Goal: Information Seeking & Learning: Learn about a topic

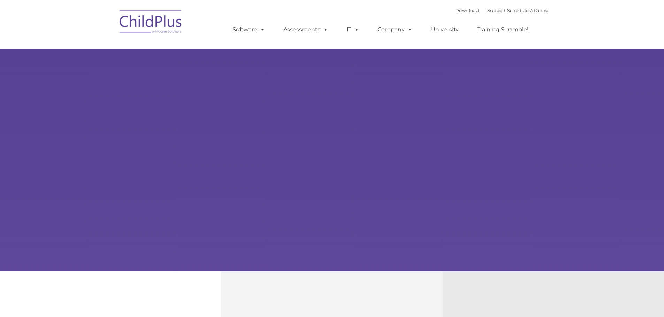
select select "MEDIUM"
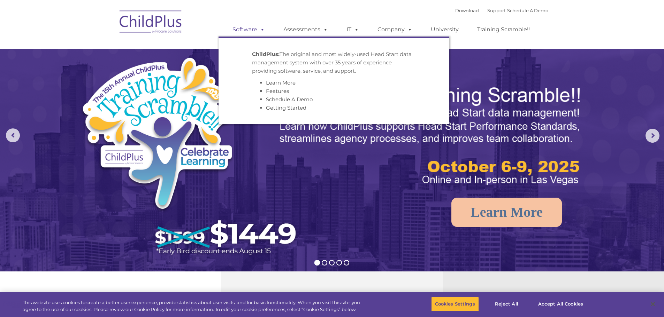
click at [249, 33] on link "Software" at bounding box center [248, 30] width 46 height 14
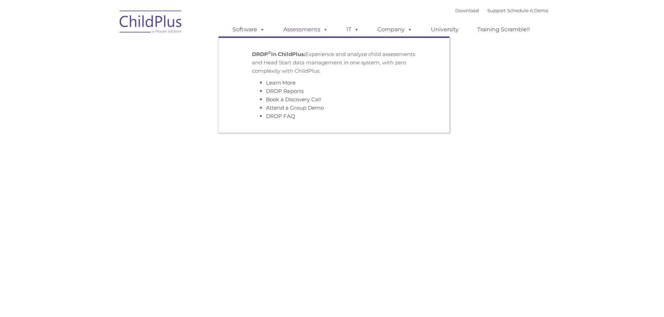
type input ""
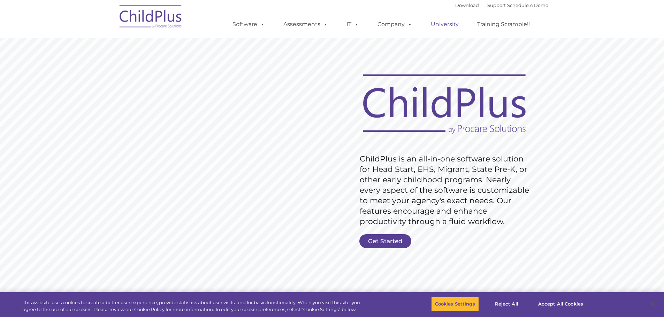
click at [439, 24] on link "University" at bounding box center [445, 24] width 42 height 14
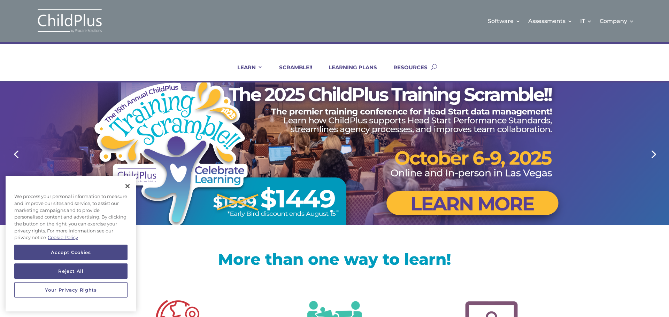
click at [411, 151] on div at bounding box center [334, 154] width 446 height 143
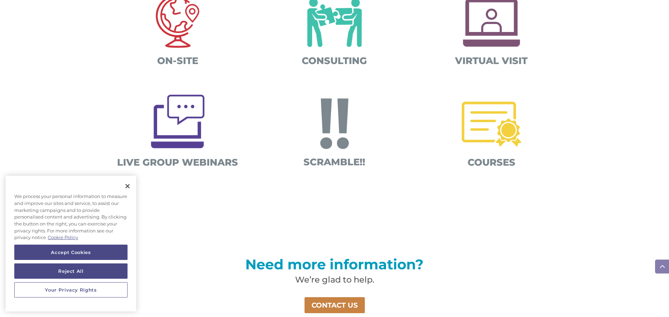
scroll to position [303, 0]
click at [129, 185] on button "Close" at bounding box center [127, 186] width 15 height 15
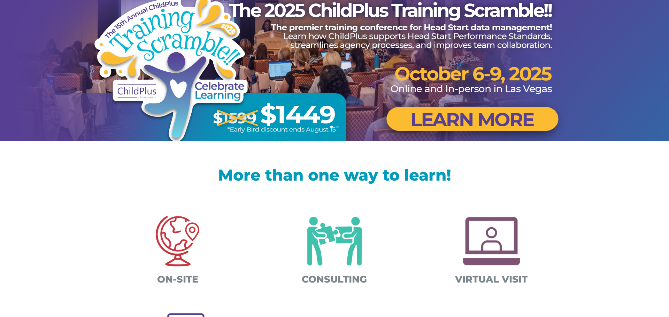
scroll to position [0, 0]
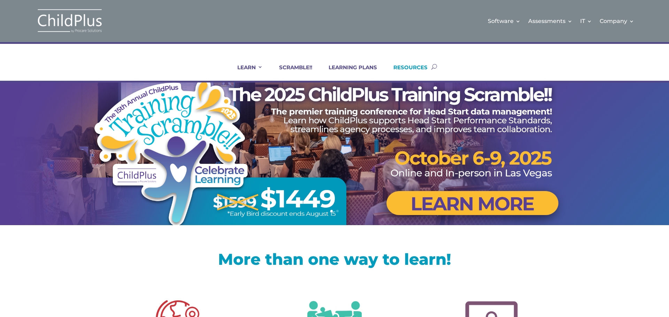
click at [414, 68] on link "RESOURCES" at bounding box center [406, 72] width 43 height 17
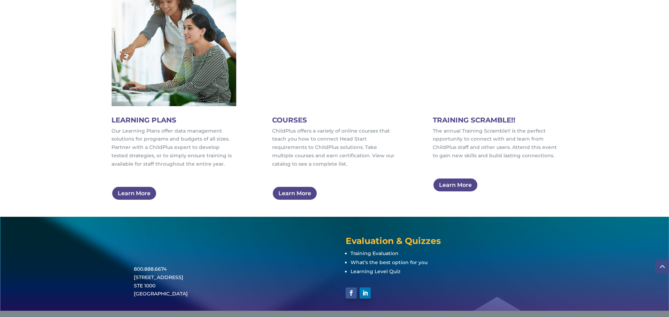
scroll to position [418, 0]
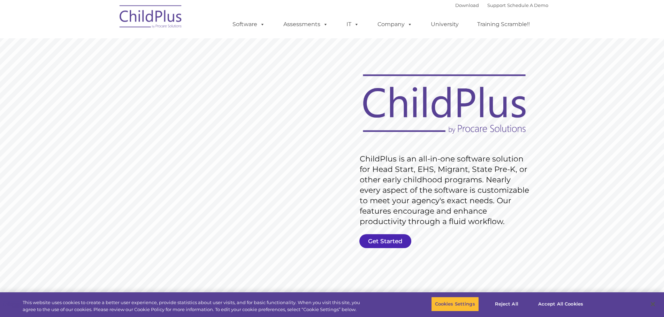
click at [392, 242] on link "Get Started" at bounding box center [385, 241] width 52 height 14
click at [488, 28] on link "Training Scramble!!" at bounding box center [503, 24] width 67 height 14
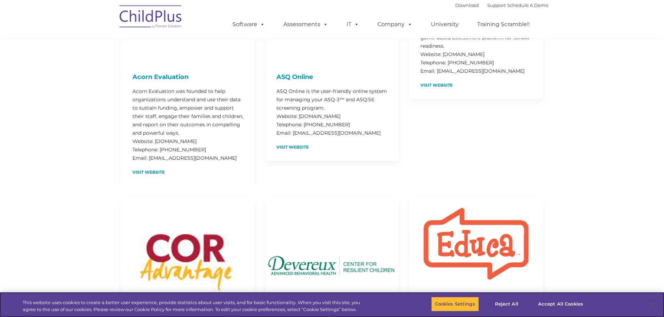
scroll to position [278, 0]
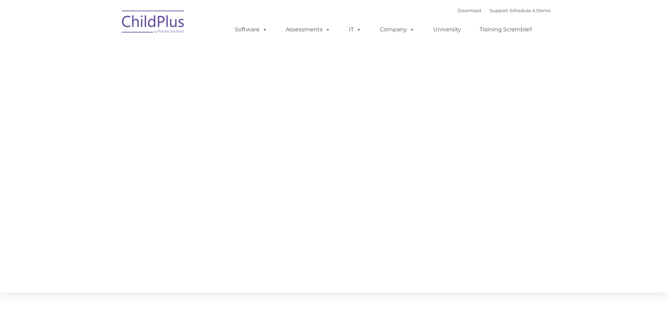
type input ""
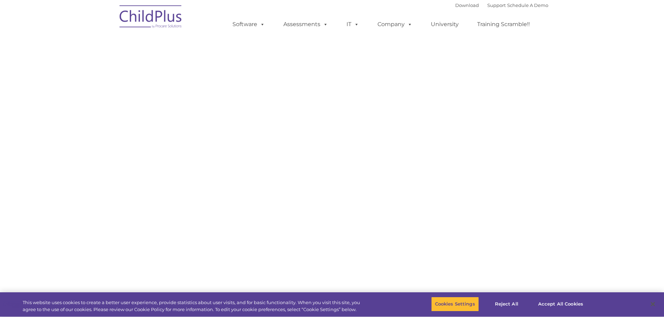
select select "MEDIUM"
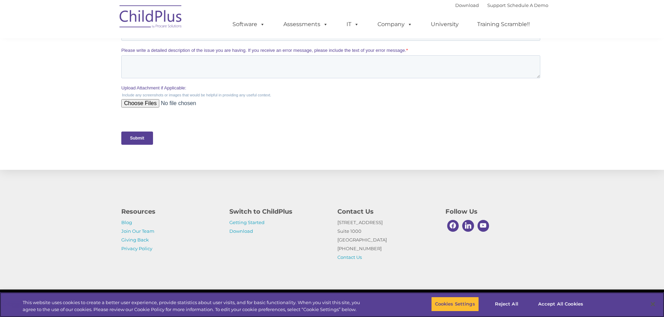
scroll to position [287, 0]
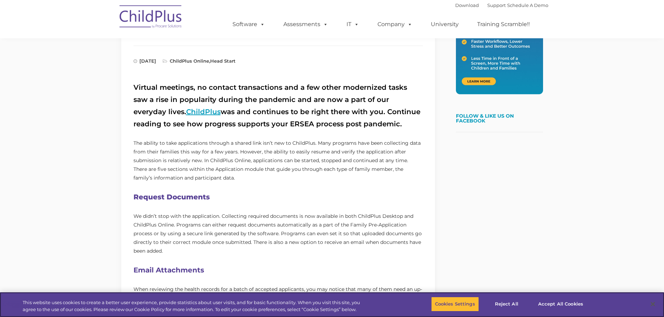
scroll to position [208, 0]
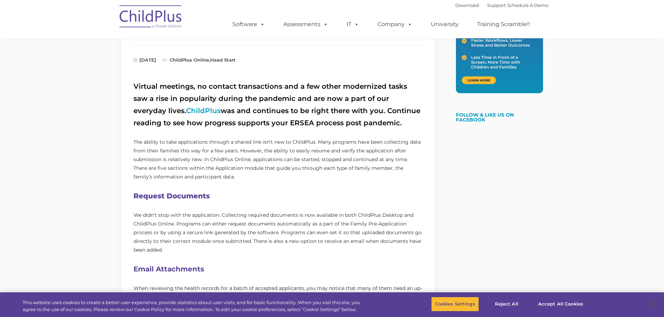
click at [177, 194] on h2 "Request Documents" at bounding box center [277, 196] width 289 height 12
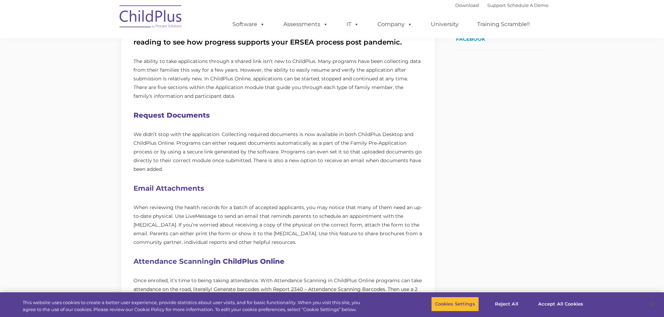
scroll to position [335, 0]
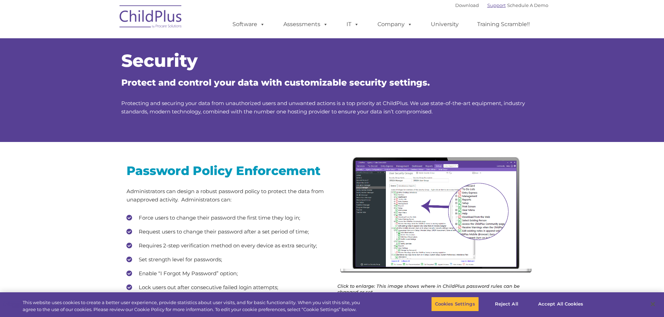
click at [487, 5] on link "Support" at bounding box center [496, 5] width 18 height 6
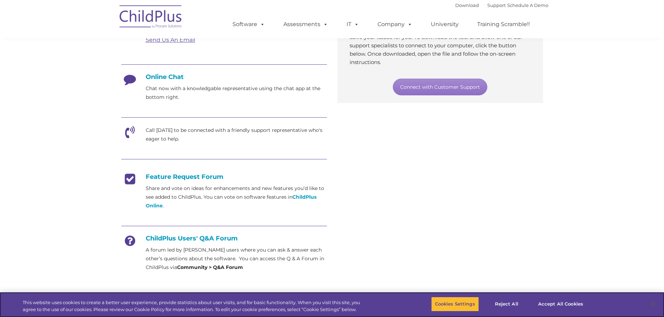
scroll to position [161, 0]
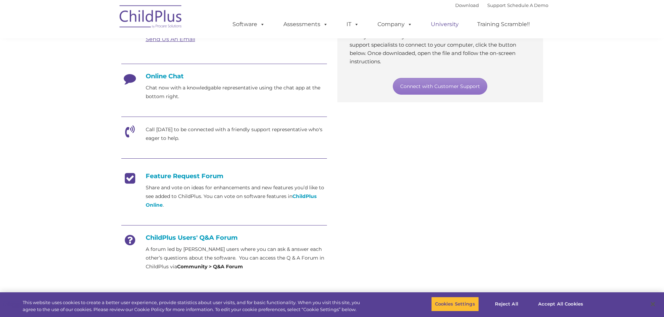
click at [440, 24] on link "University" at bounding box center [445, 24] width 42 height 14
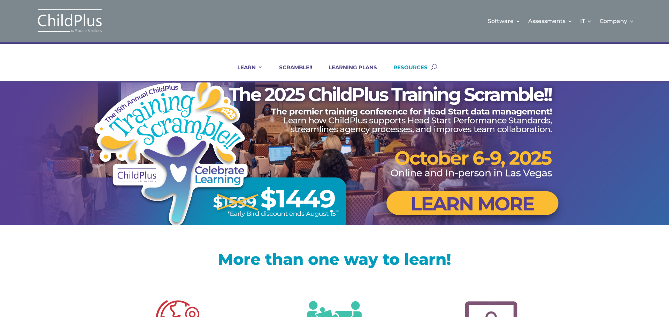
click at [426, 67] on link "RESOURCES" at bounding box center [406, 72] width 43 height 17
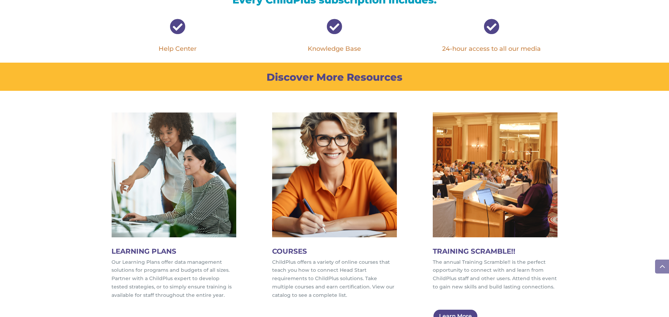
scroll to position [287, 0]
click at [332, 45] on link "Knowledge Base" at bounding box center [334, 49] width 53 height 8
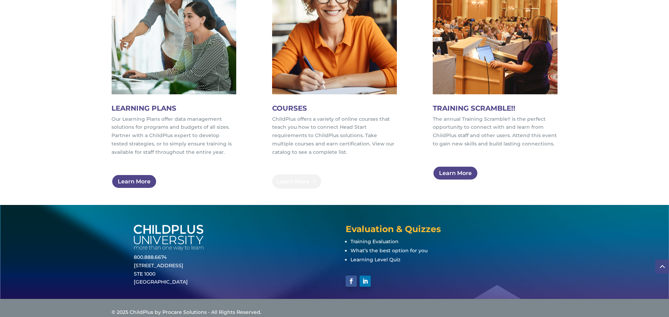
scroll to position [431, 0]
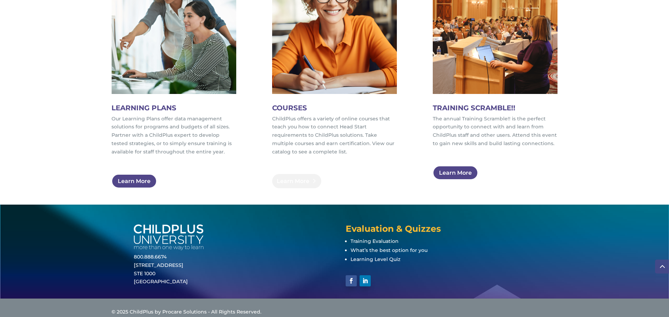
click at [302, 181] on link "Learn More" at bounding box center [296, 181] width 49 height 14
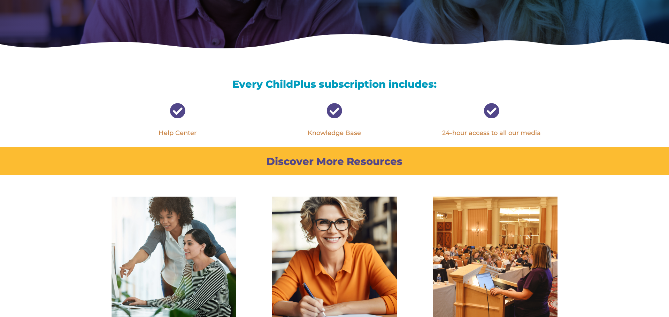
scroll to position [202, 0]
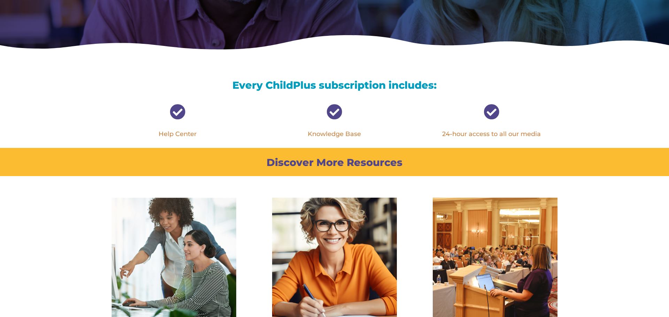
drag, startPoint x: 181, startPoint y: 132, endPoint x: 225, endPoint y: 140, distance: 45.1
click at [181, 132] on link "Help Center" at bounding box center [177, 134] width 38 height 8
click at [348, 133] on link "Knowledge Base" at bounding box center [334, 134] width 53 height 8
